Goal: Information Seeking & Learning: Find specific page/section

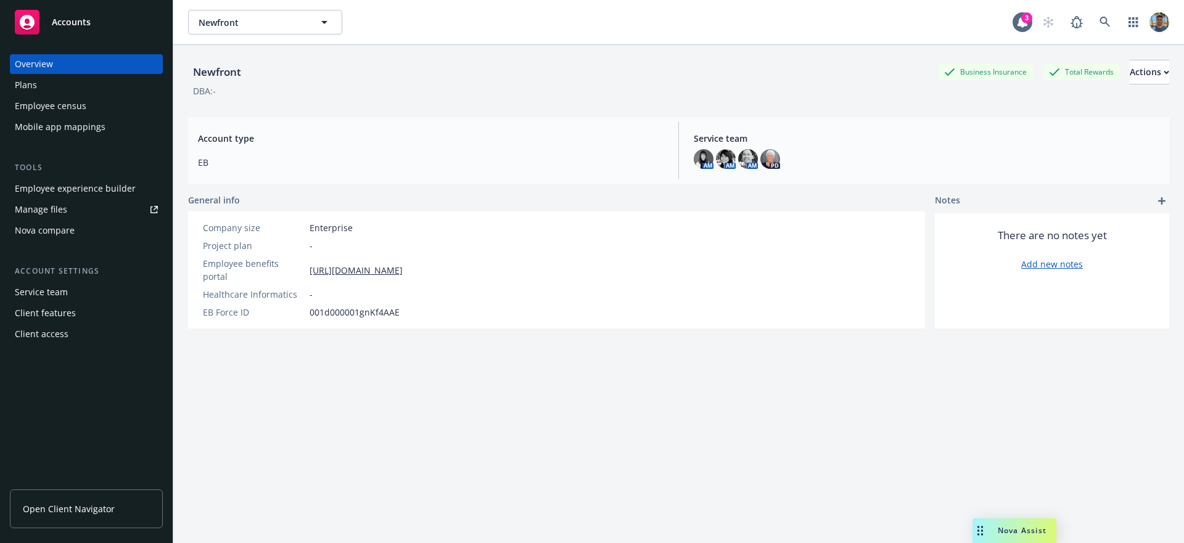
click at [91, 124] on div "Mobile app mappings" at bounding box center [60, 127] width 91 height 20
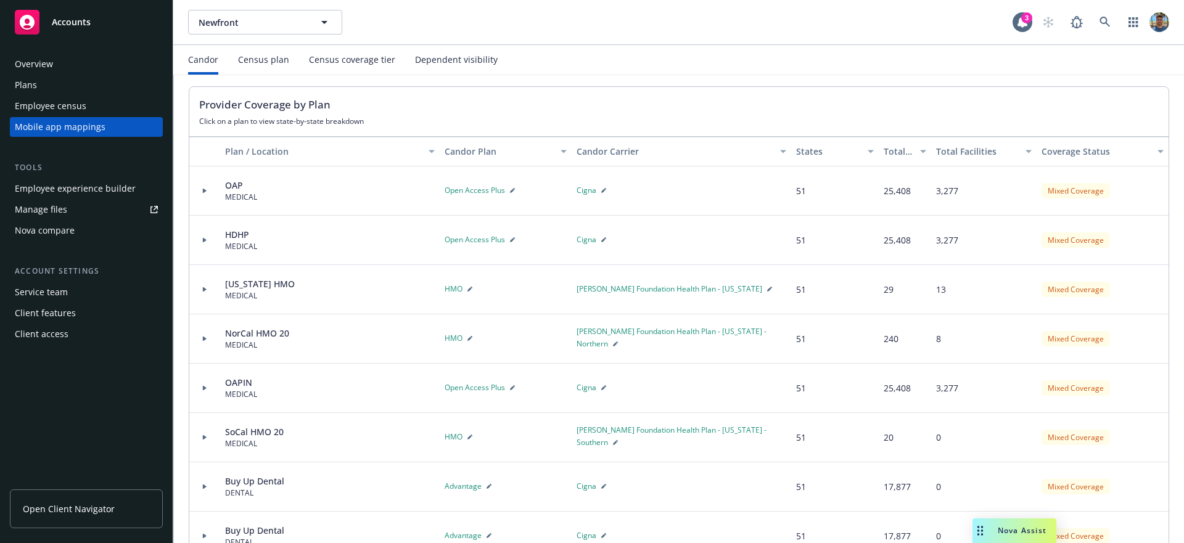
scroll to position [106, 0]
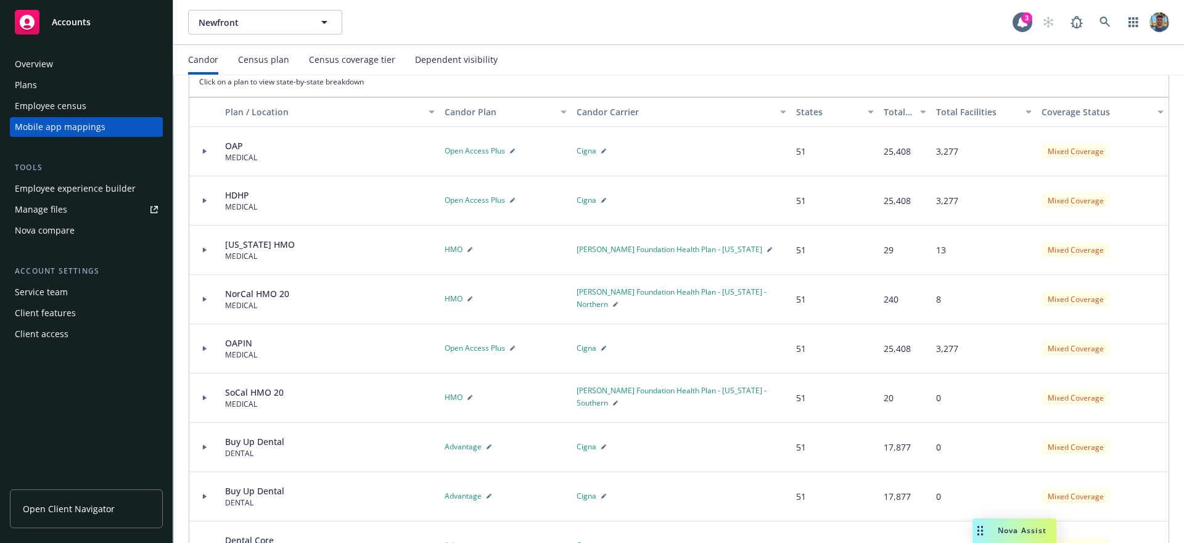
click at [207, 348] on div at bounding box center [204, 349] width 21 height 4
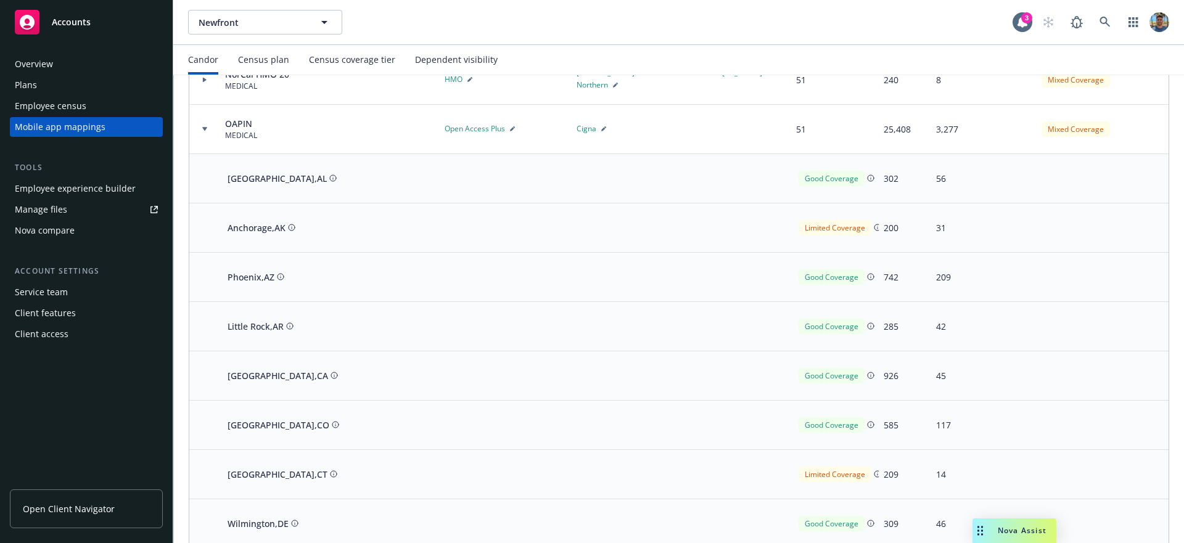
scroll to position [223, 0]
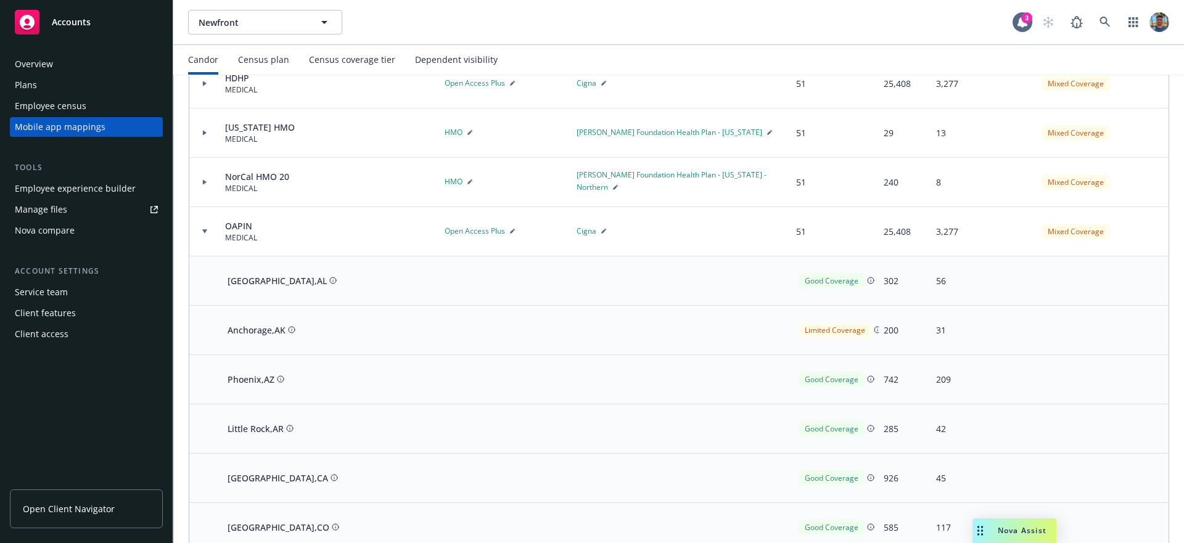
click at [83, 101] on div "Employee census" at bounding box center [51, 106] width 72 height 20
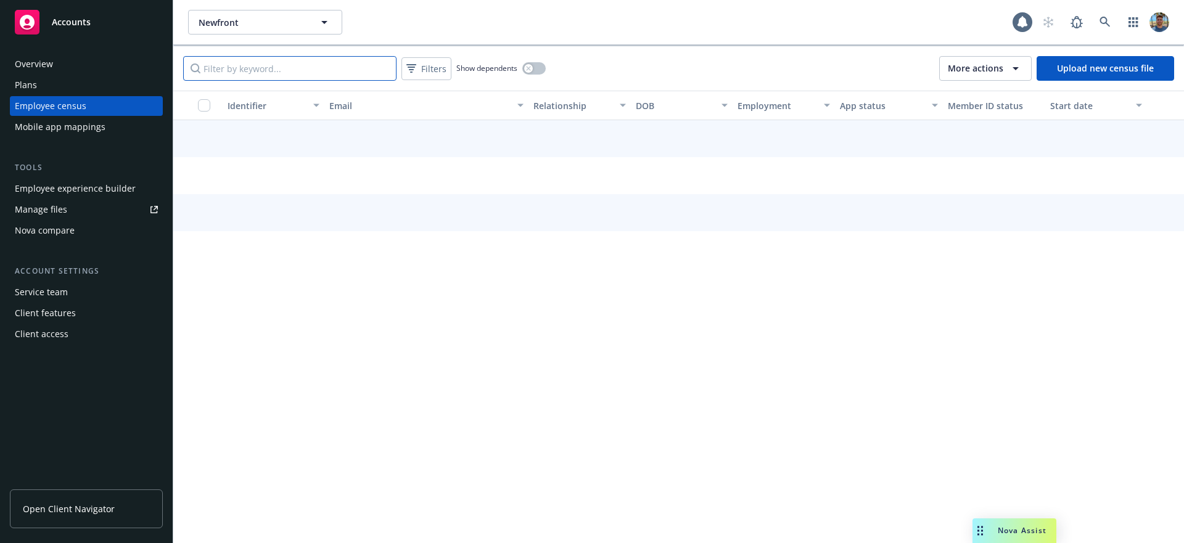
click at [242, 60] on input "Filter by keyword..." at bounding box center [289, 68] width 213 height 25
type input "trproduc"
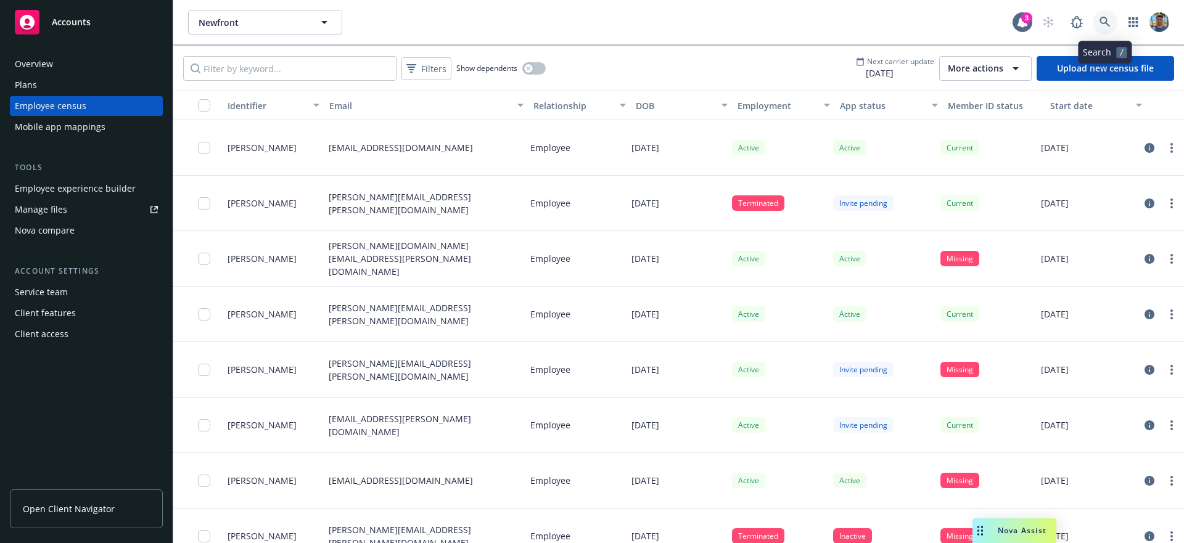
click at [1109, 18] on icon at bounding box center [1104, 22] width 11 height 11
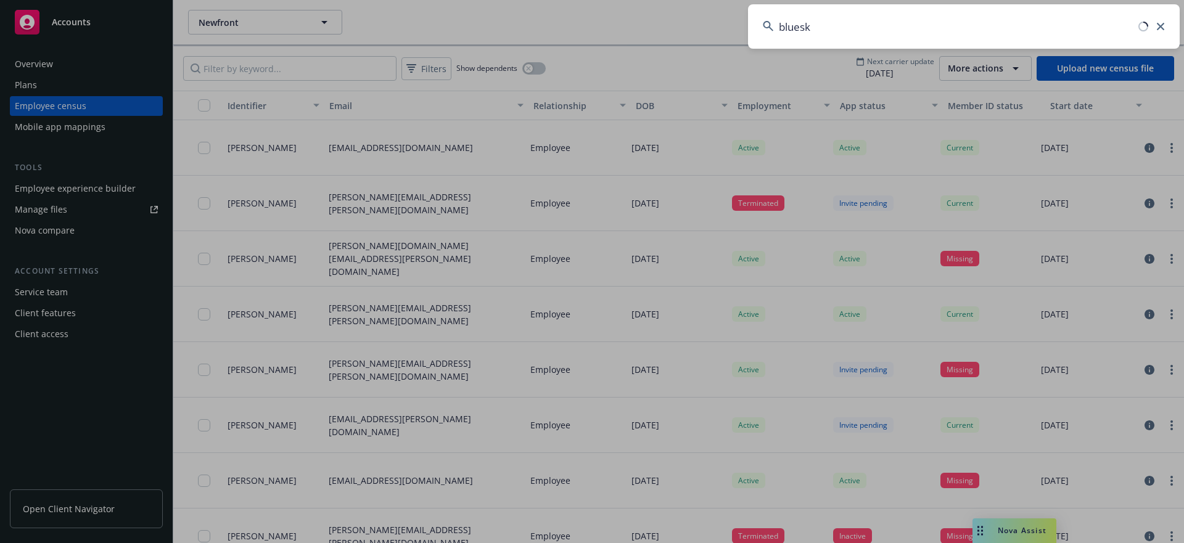
type input "bluesky"
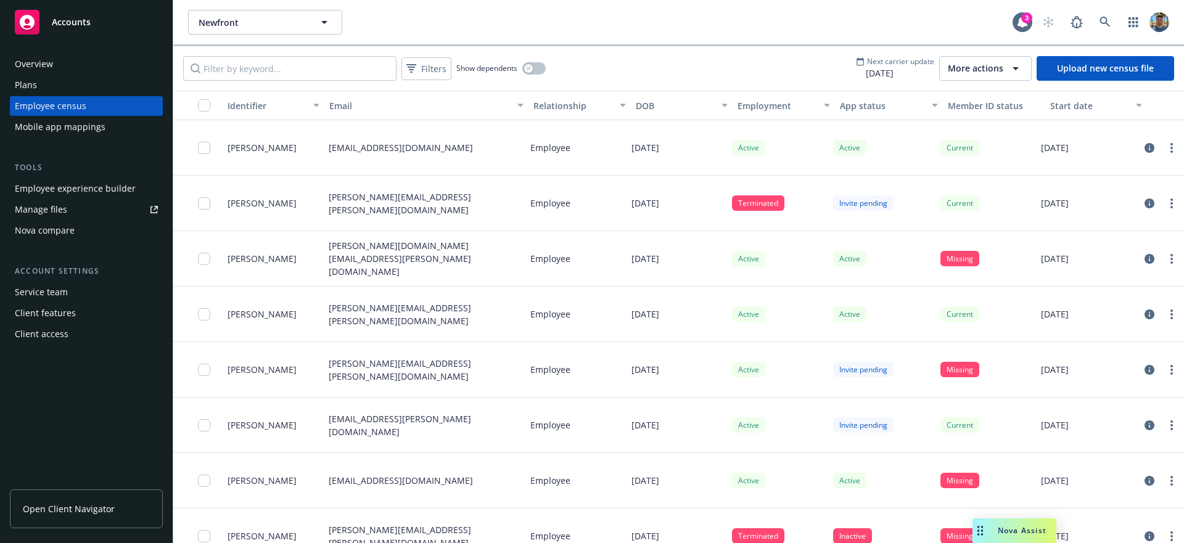
click at [1091, 17] on div at bounding box center [1102, 22] width 133 height 25
click at [1098, 20] on link at bounding box center [1105, 22] width 25 height 25
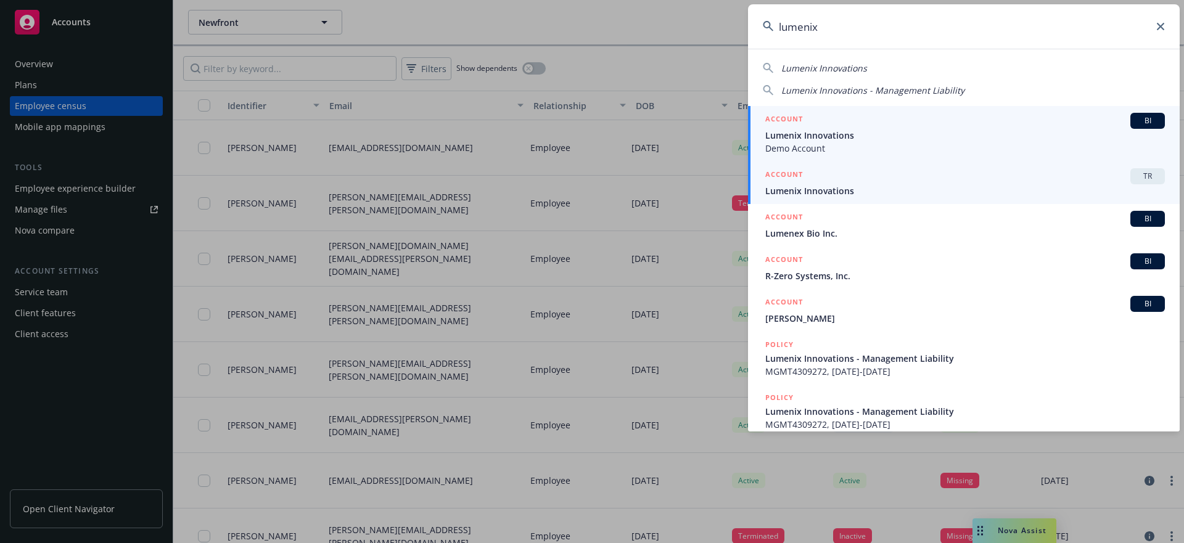
type input "lumenix"
click at [886, 177] on div "ACCOUNT TR" at bounding box center [965, 176] width 400 height 16
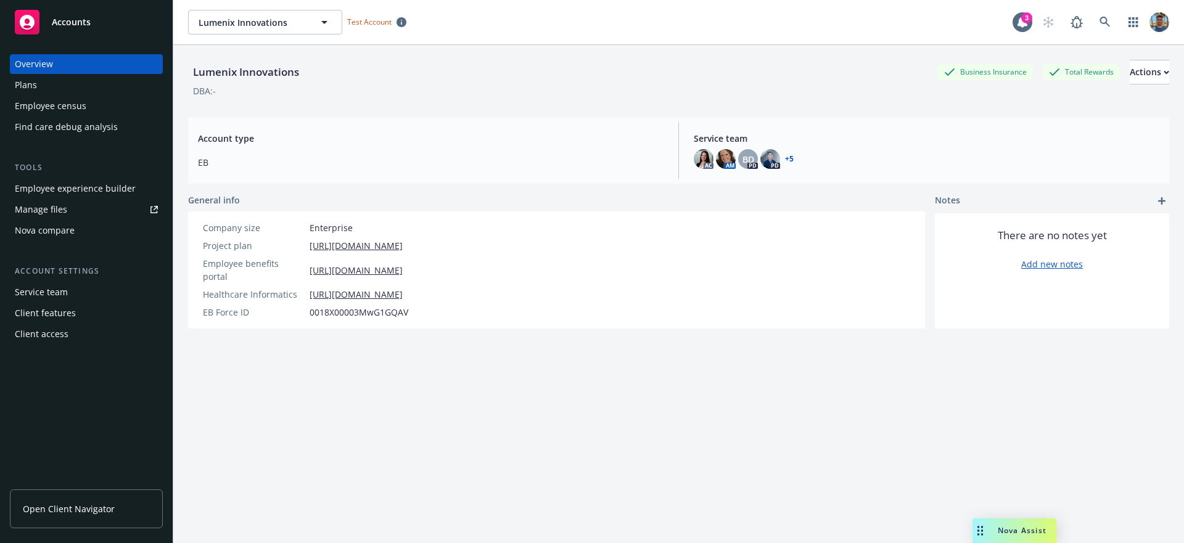
click at [80, 120] on div "Find care debug analysis" at bounding box center [66, 127] width 103 height 20
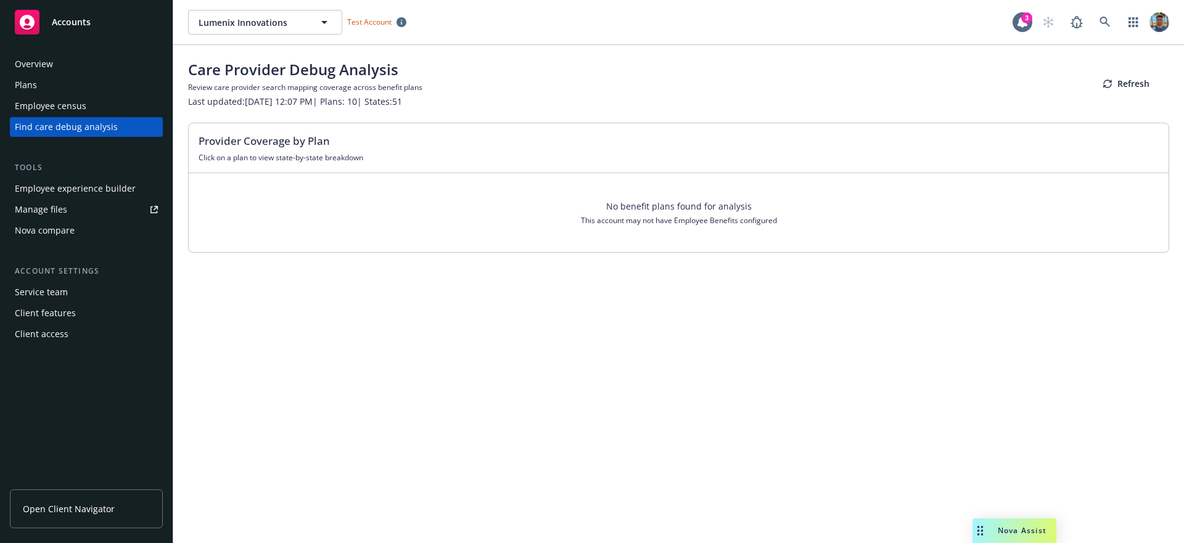
click at [58, 102] on div "Employee census" at bounding box center [51, 106] width 72 height 20
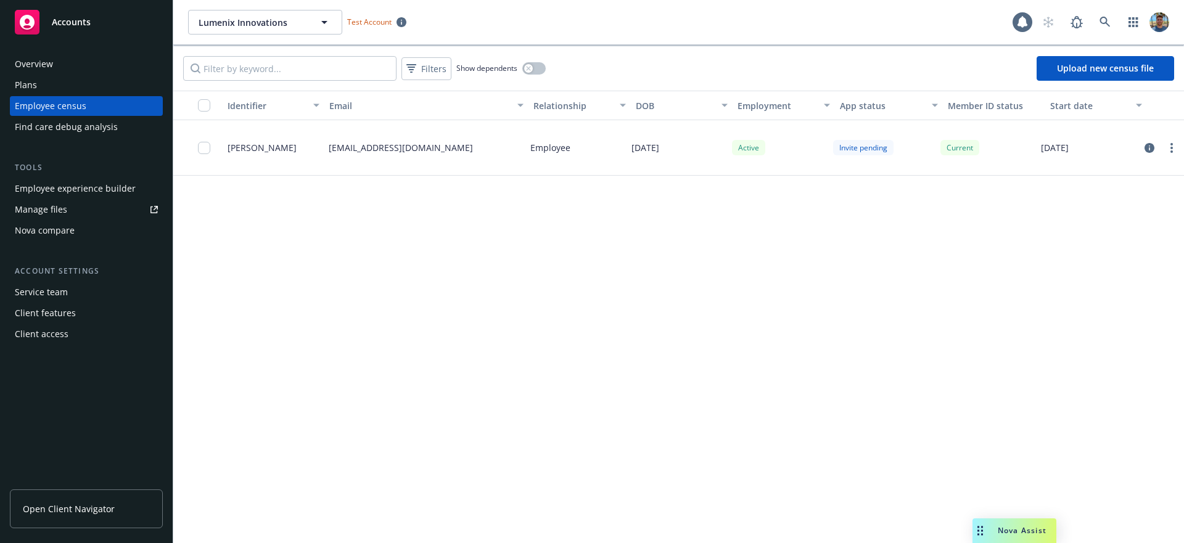
click at [61, 86] on div "Plans" at bounding box center [86, 85] width 143 height 20
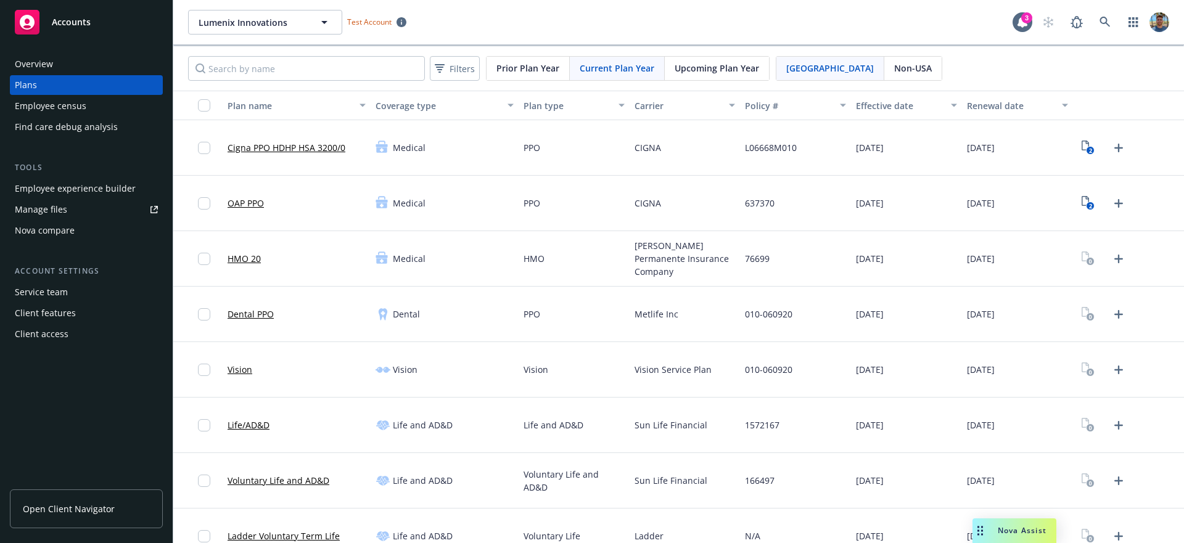
click at [99, 132] on div "Find care debug analysis" at bounding box center [66, 127] width 103 height 20
